Goal: Task Accomplishment & Management: Manage account settings

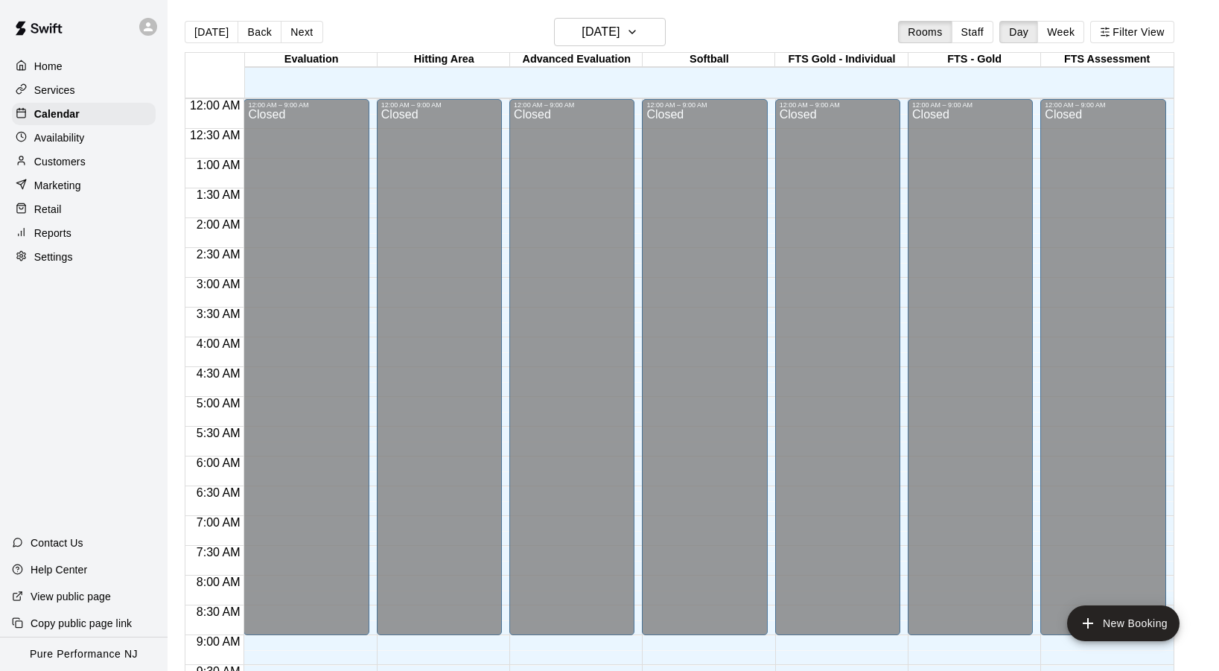
scroll to position [619, 0]
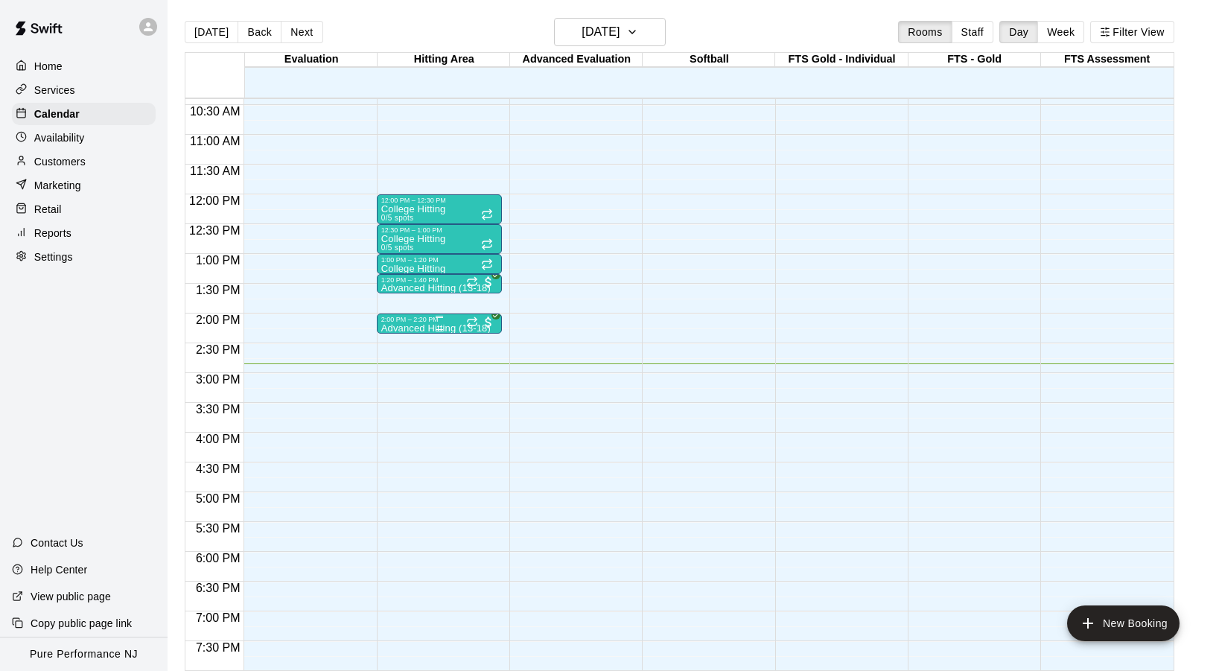
click at [399, 322] on div "2:00 PM – 2:20 PM" at bounding box center [439, 319] width 116 height 7
click at [395, 371] on img "edit" at bounding box center [396, 366] width 17 height 17
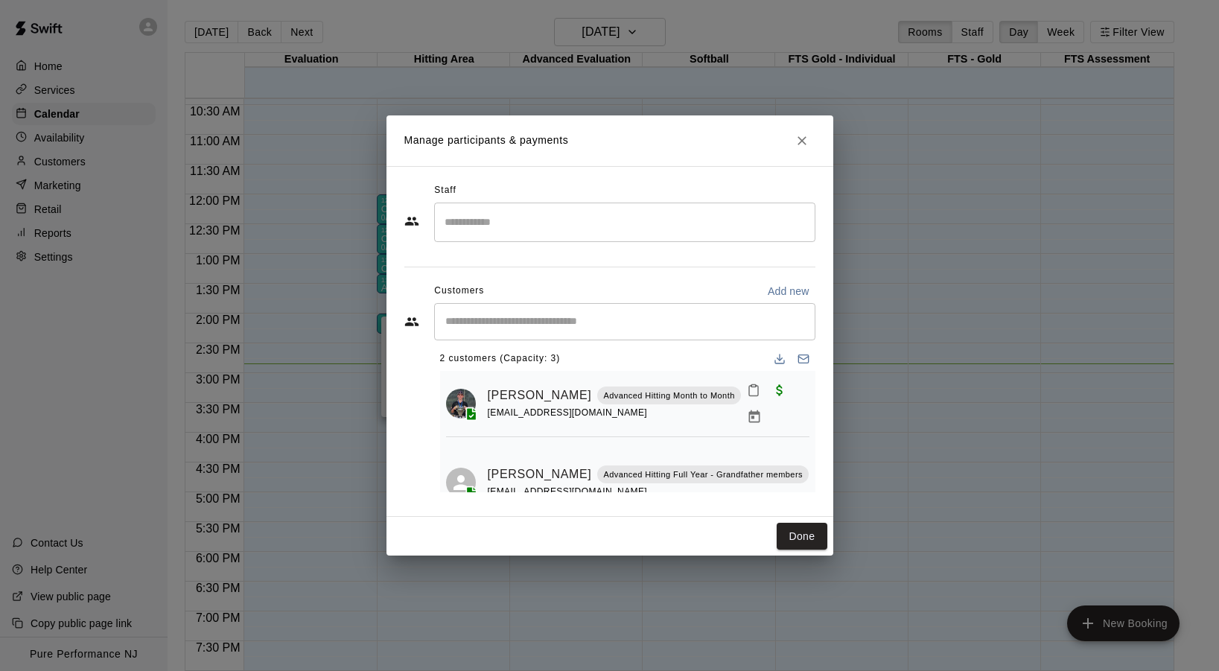
scroll to position [6, 0]
click at [805, 141] on icon "Close" at bounding box center [801, 140] width 15 height 15
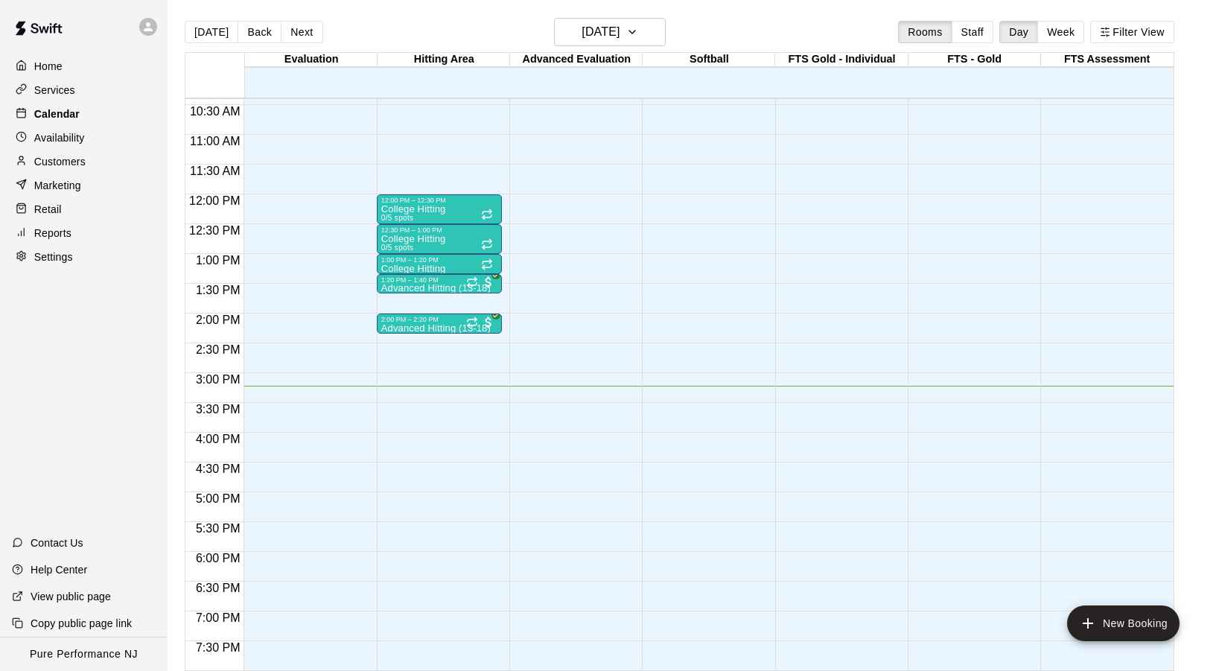
click at [61, 103] on div "Calendar" at bounding box center [84, 114] width 144 height 22
click at [303, 35] on button "Next" at bounding box center [302, 32] width 42 height 22
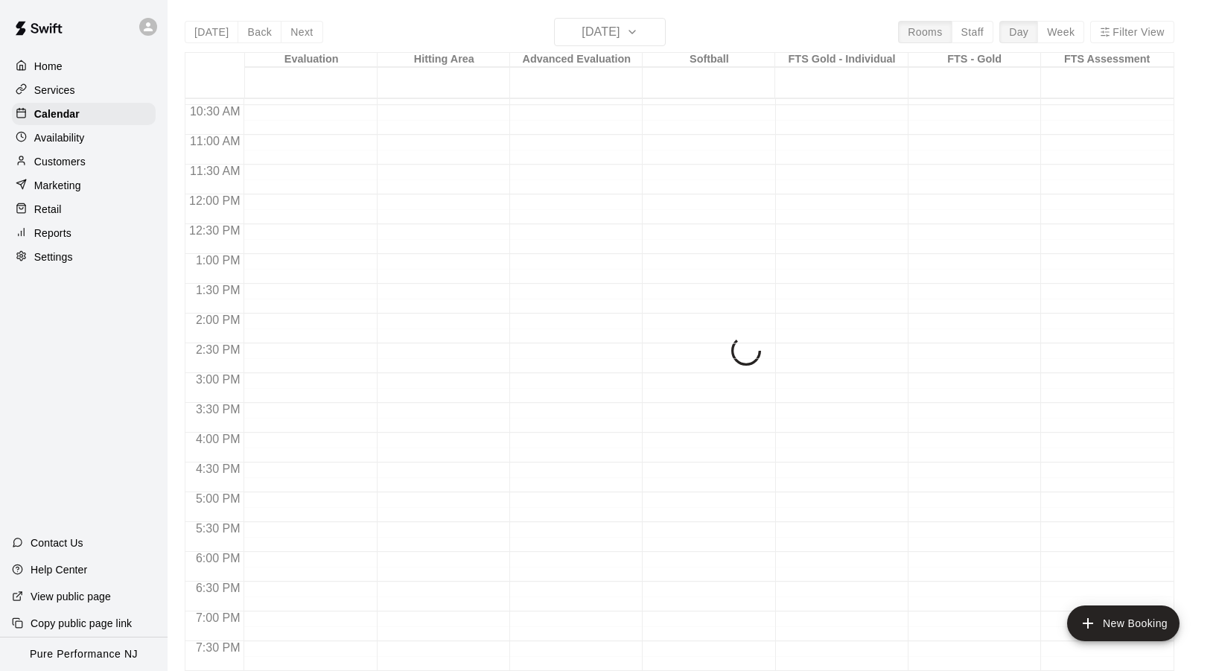
click at [303, 33] on div "Today Back Next Saturday Aug 16 Rooms Staff Day Week Filter View Evaluation 16 …" at bounding box center [679, 353] width 989 height 671
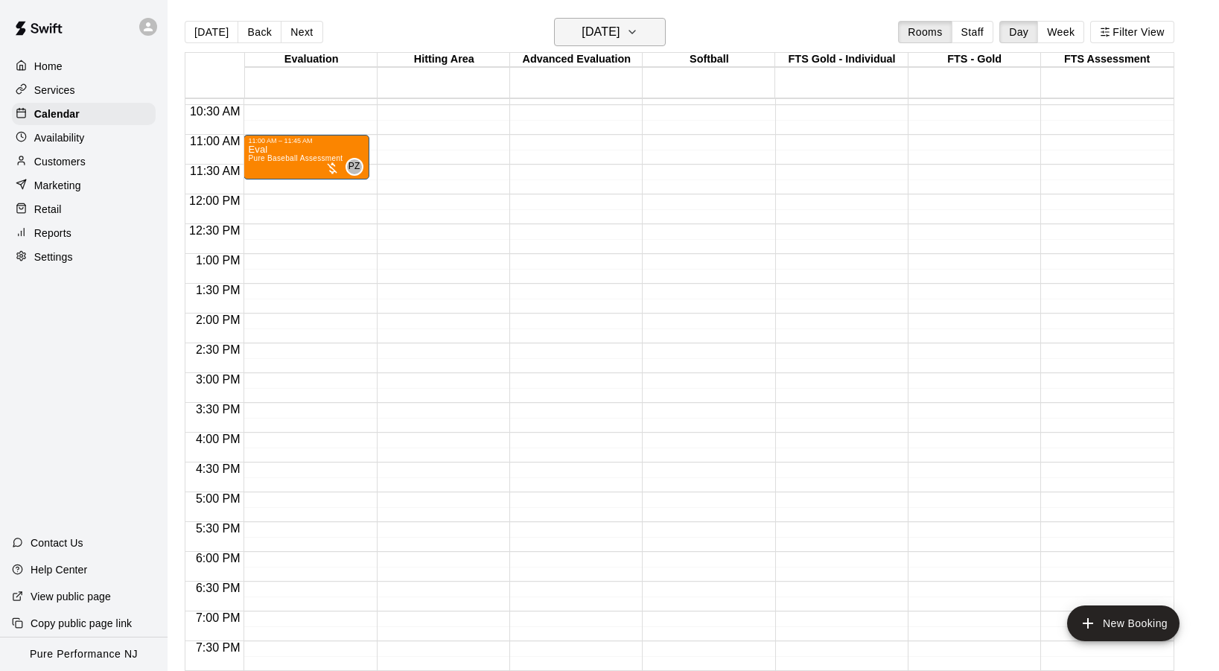
click at [581, 39] on h6 "Saturday Aug 16" at bounding box center [600, 32] width 38 height 21
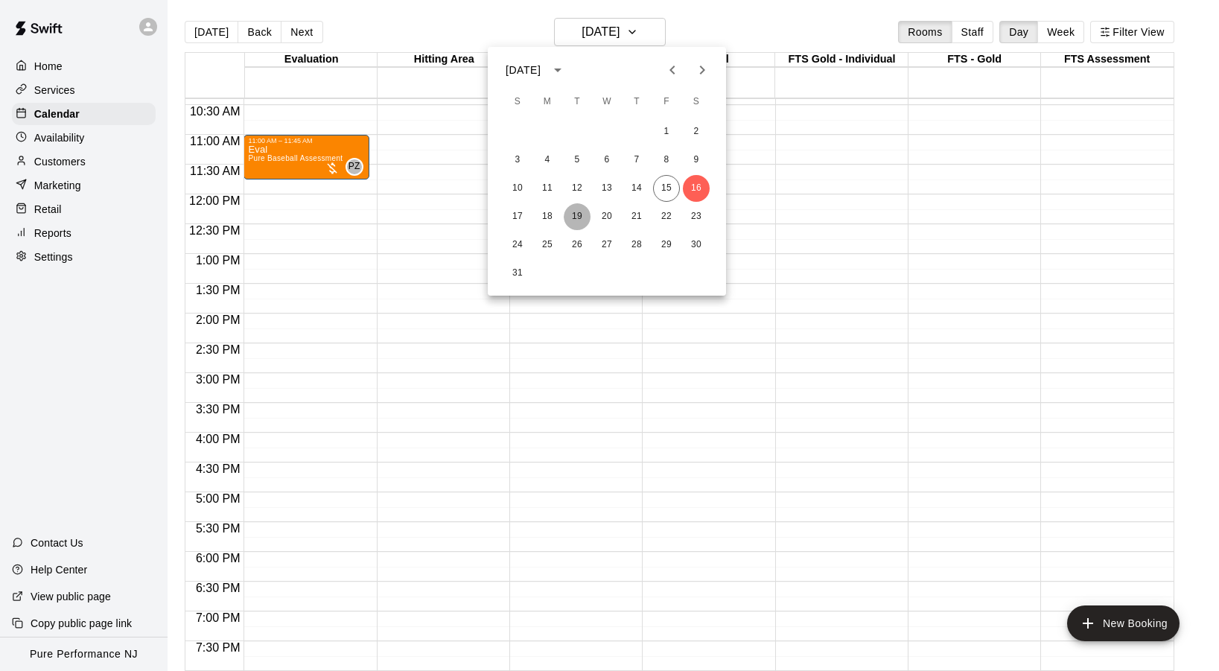
click at [574, 216] on button "19" at bounding box center [577, 216] width 27 height 27
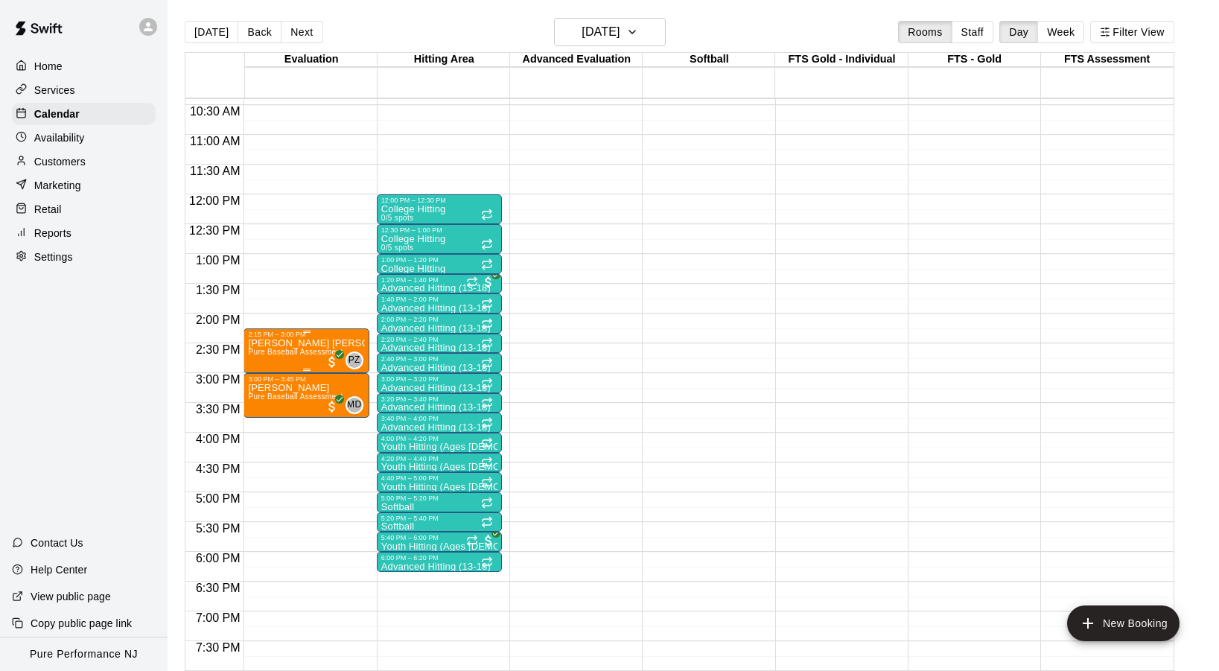
click at [279, 348] on div "Kevin Kevin Pure Baseball Assessment" at bounding box center [306, 673] width 116 height 671
click at [269, 386] on img "edit" at bounding box center [263, 389] width 17 height 17
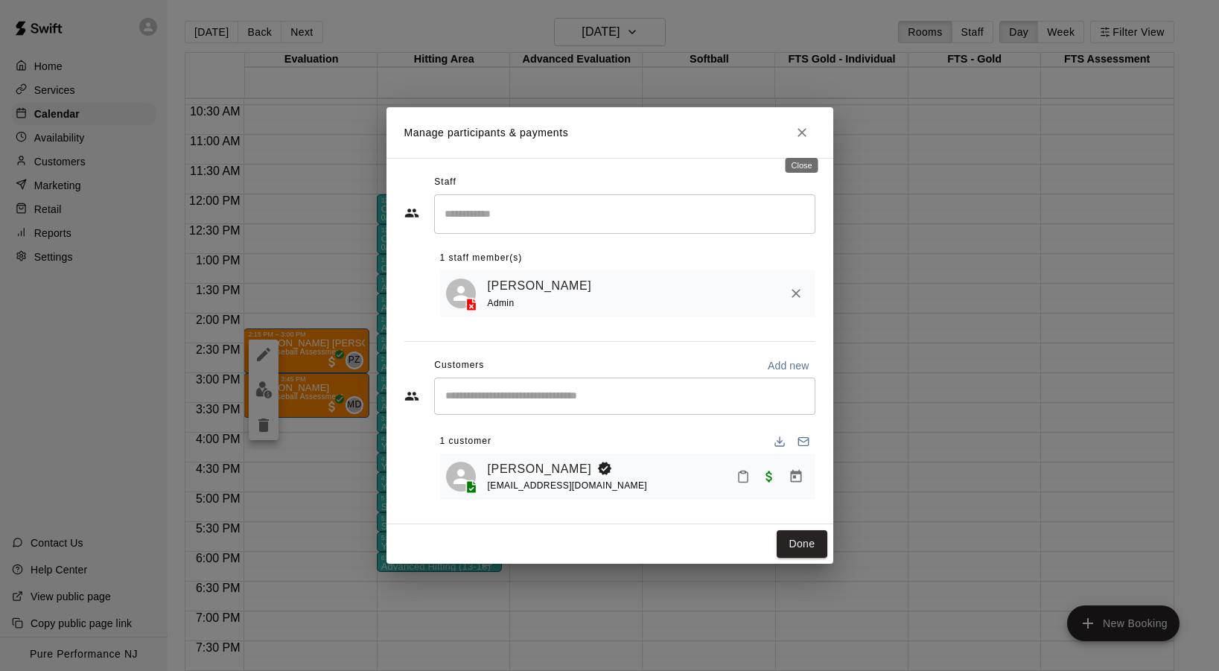
click at [802, 135] on icon "Close" at bounding box center [801, 132] width 9 height 9
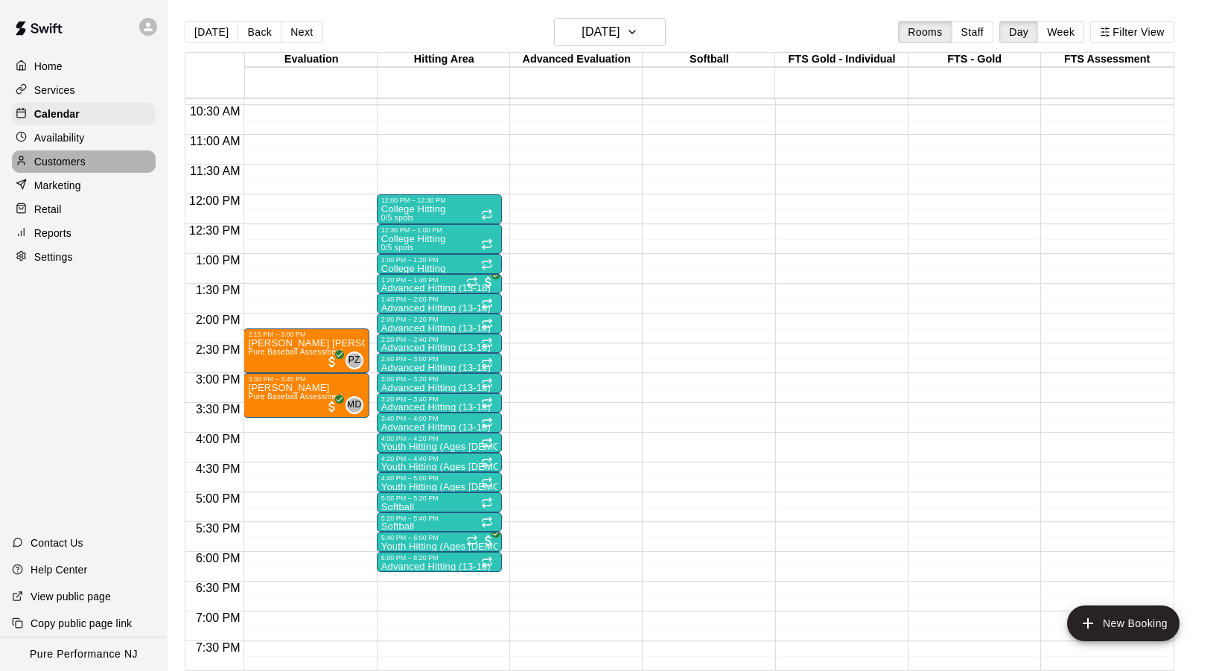
click at [69, 163] on p "Customers" at bounding box center [59, 161] width 51 height 15
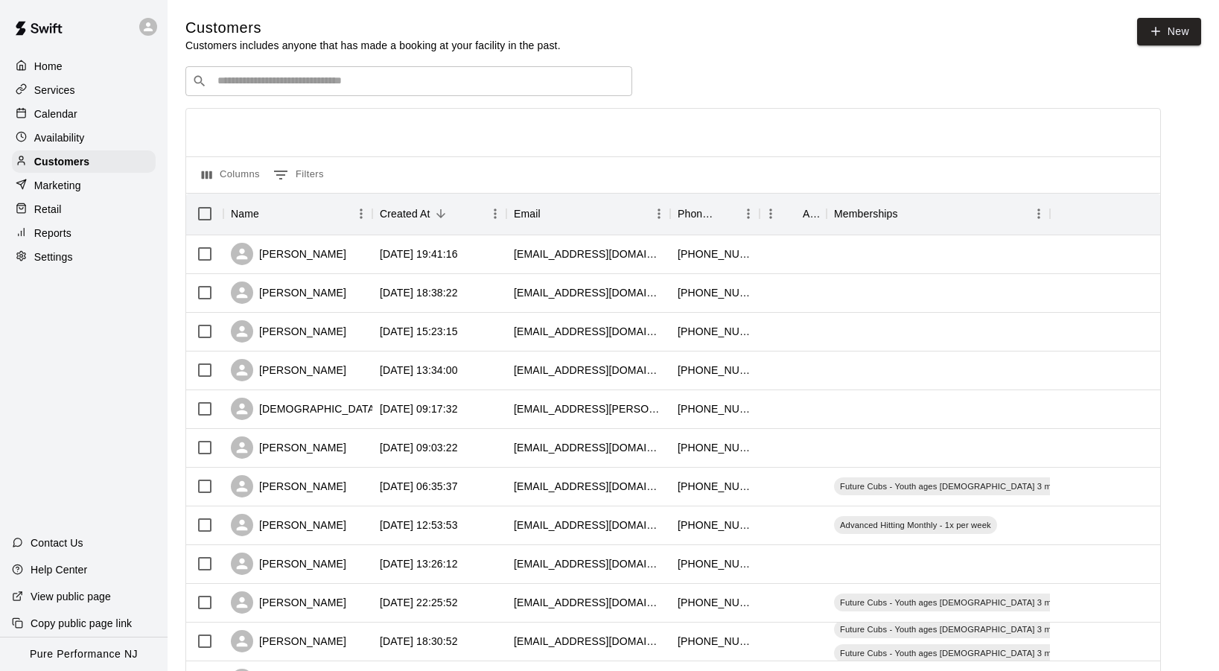
click at [462, 77] on input "Search customers by name or email" at bounding box center [419, 81] width 412 height 15
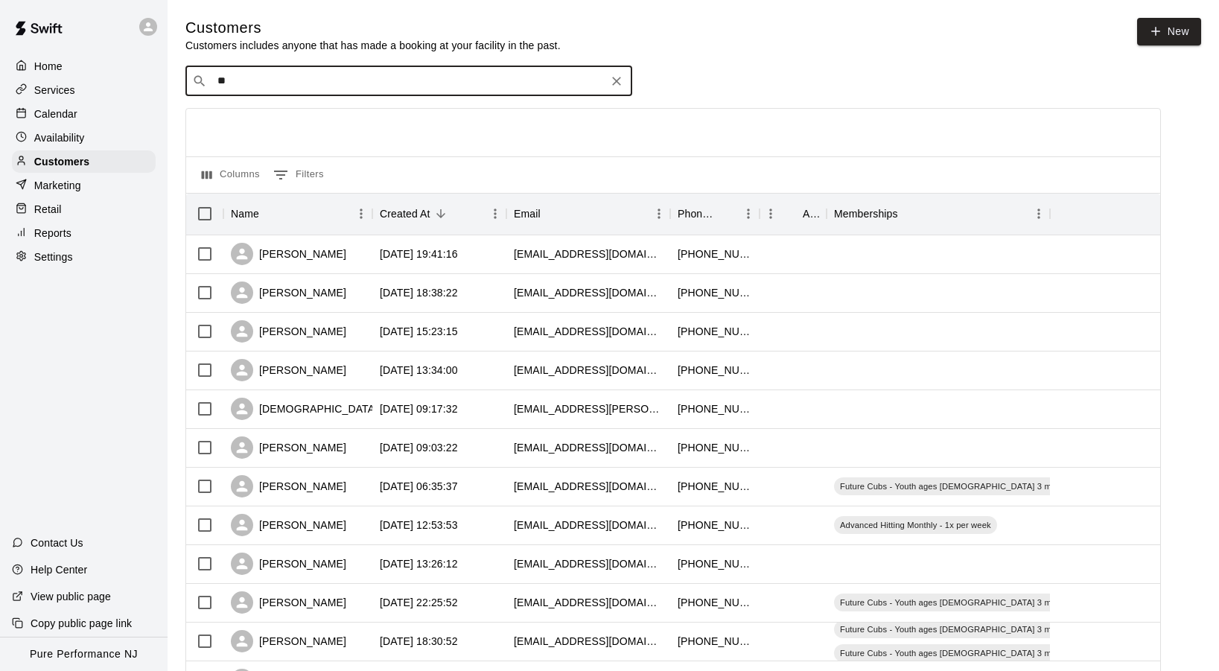
type input "***"
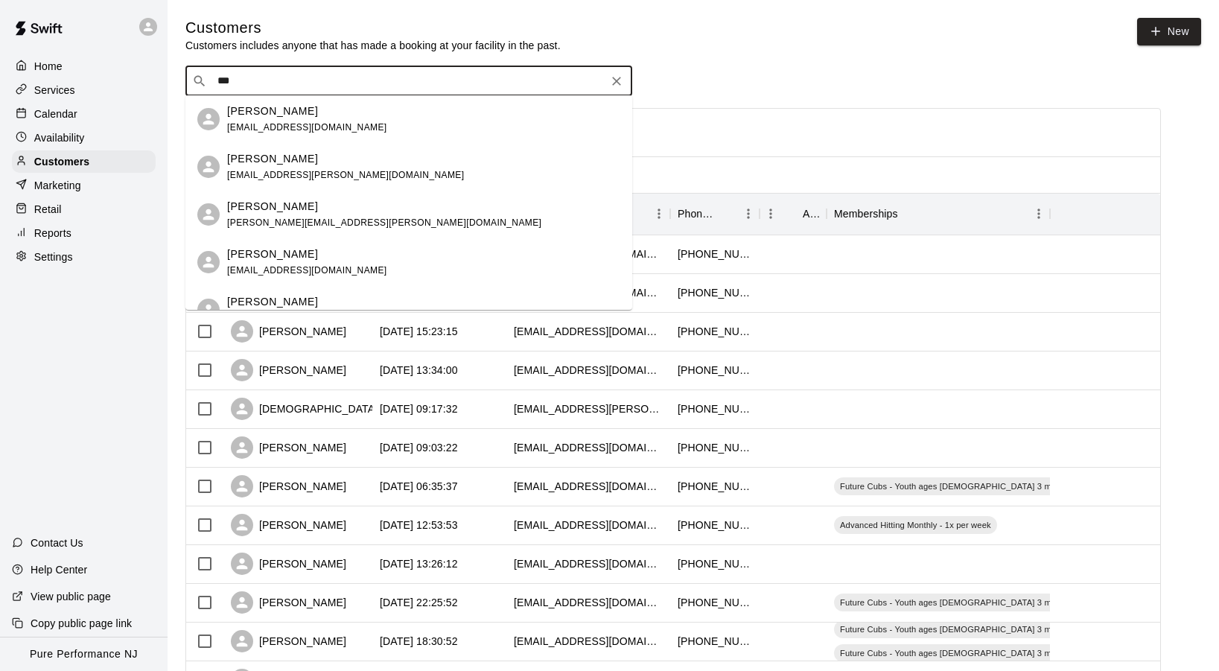
click at [459, 123] on div "Kevin Auten kwauten@yahoo.com" at bounding box center [423, 119] width 393 height 32
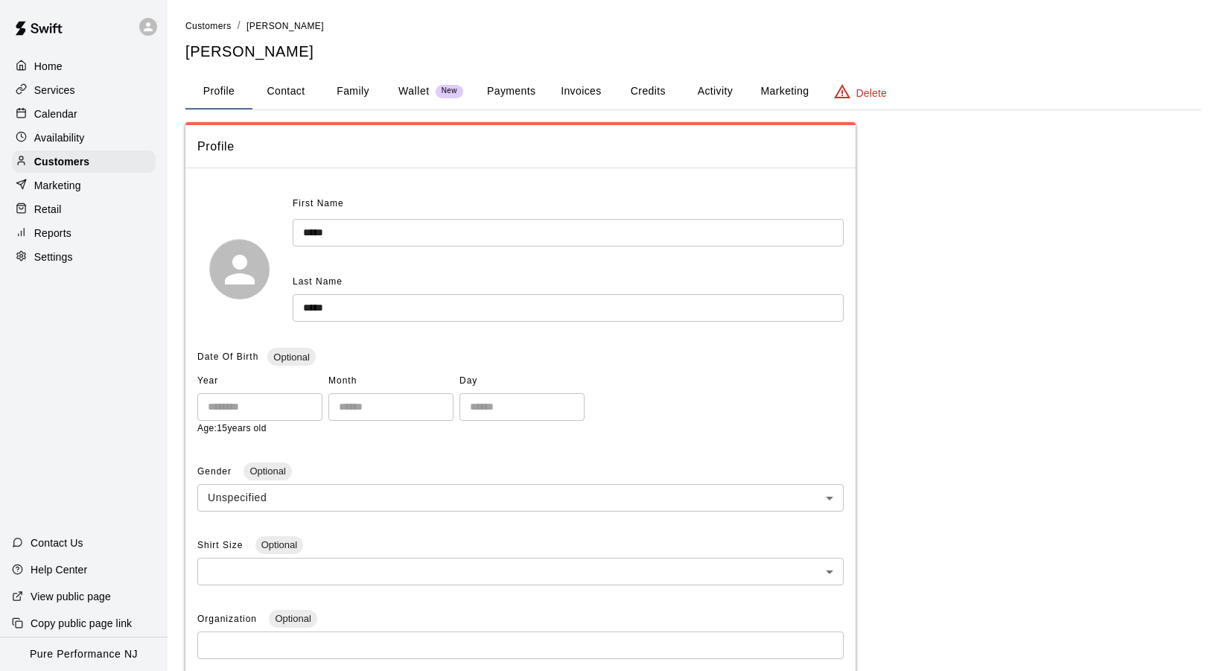
click at [526, 89] on button "Payments" at bounding box center [511, 92] width 72 height 36
